Goal: Navigation & Orientation: Find specific page/section

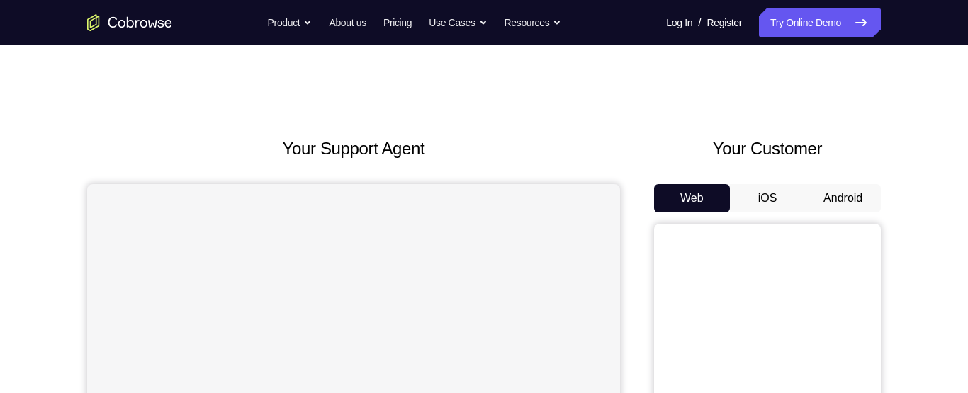
click at [842, 210] on button "Android" at bounding box center [843, 198] width 76 height 28
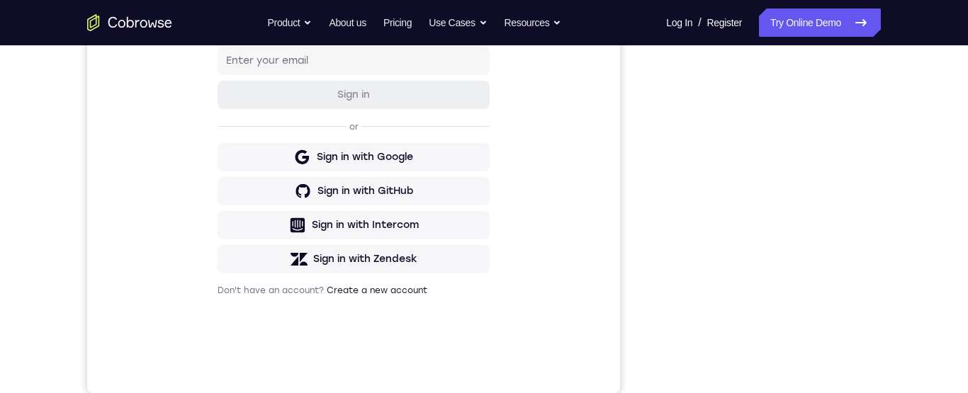
scroll to position [266, 0]
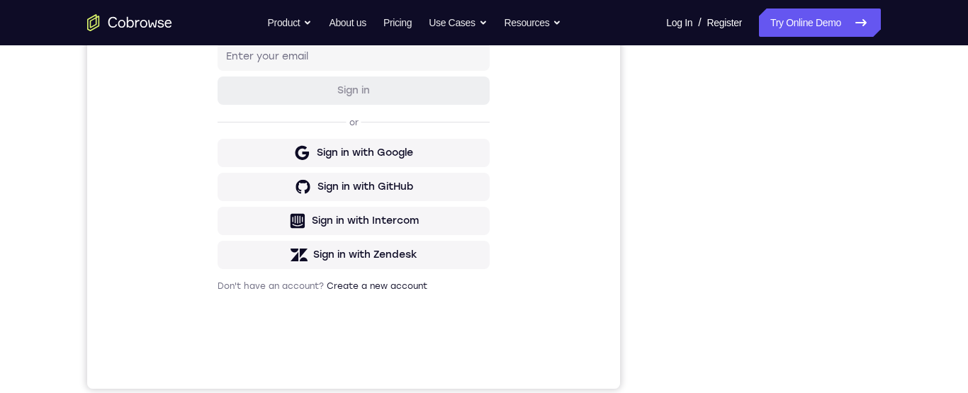
scroll to position [327, 0]
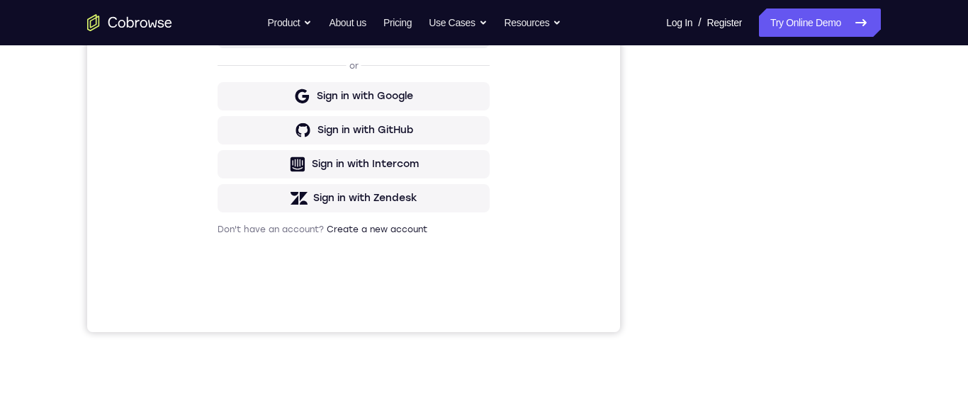
click at [585, 247] on div "Sign in to your account Sign in or Sign in with Google Sign in with GitHub Sign…" at bounding box center [353, 95] width 533 height 475
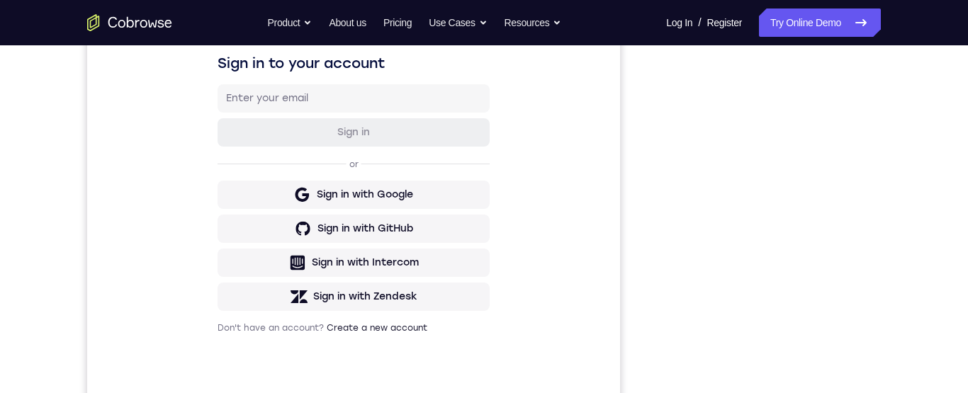
scroll to position [273, 0]
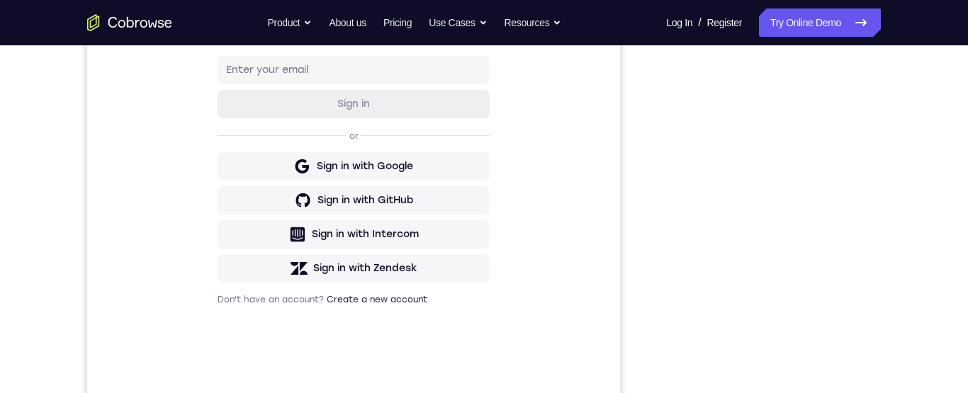
scroll to position [206, 0]
